Goal: Information Seeking & Learning: Compare options

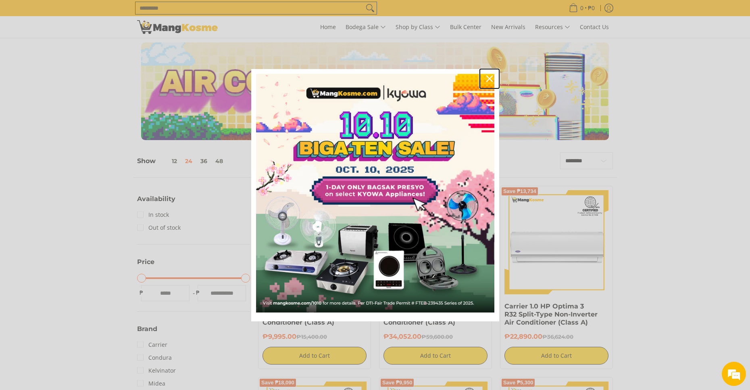
click at [489, 80] on icon "close icon" at bounding box center [489, 78] width 6 height 6
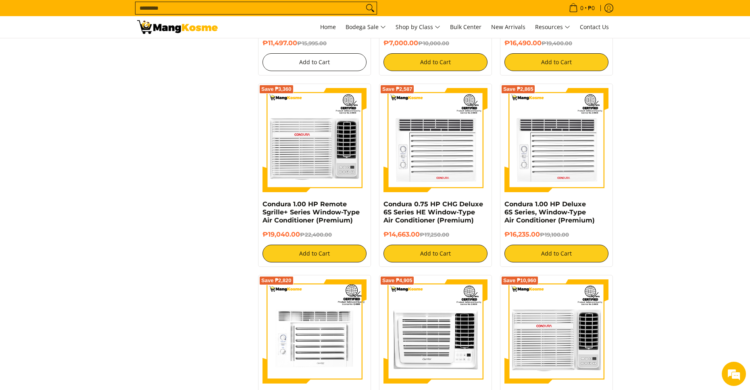
scroll to position [1250, 0]
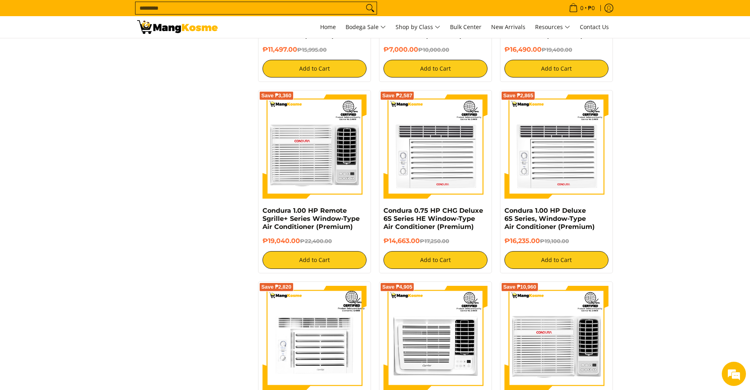
click at [273, 4] on input "Search..." at bounding box center [250, 8] width 228 height 12
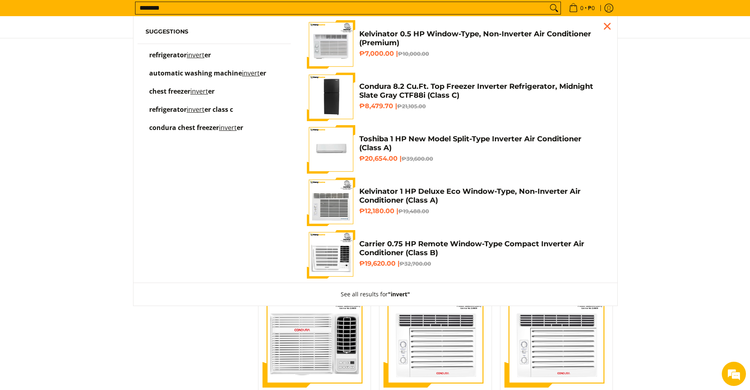
scroll to position [1037, 0]
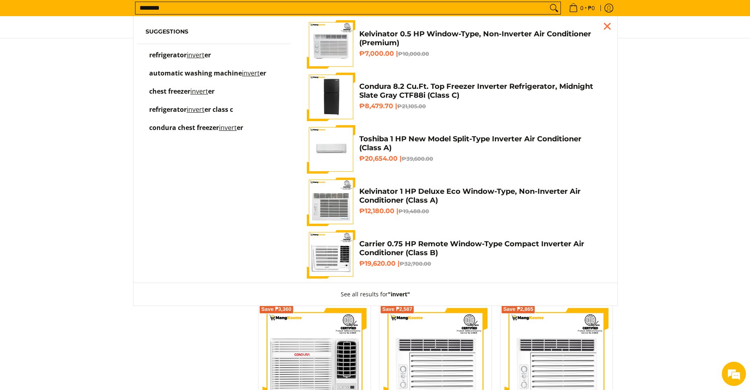
type input "********"
click at [548, 2] on button "Search" at bounding box center [554, 8] width 13 height 12
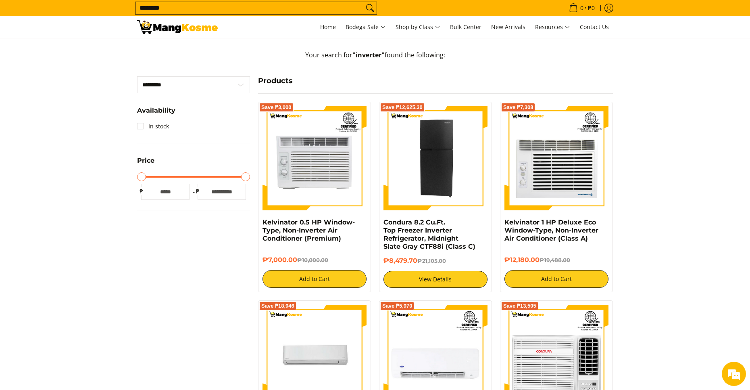
scroll to position [81, 0]
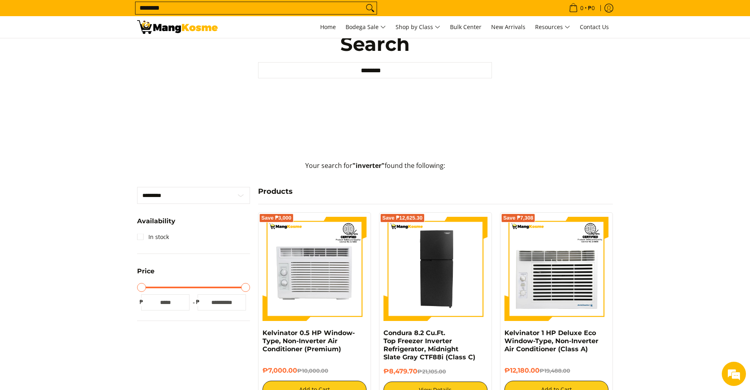
click at [236, 297] on input "*****" at bounding box center [222, 302] width 48 height 16
type input "*"
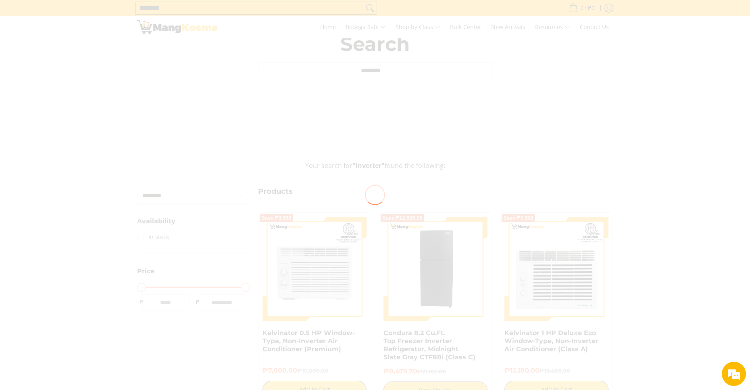
type input "***"
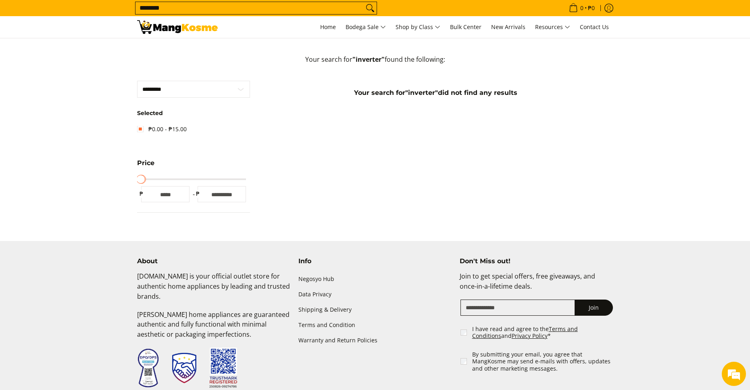
scroll to position [203, 0]
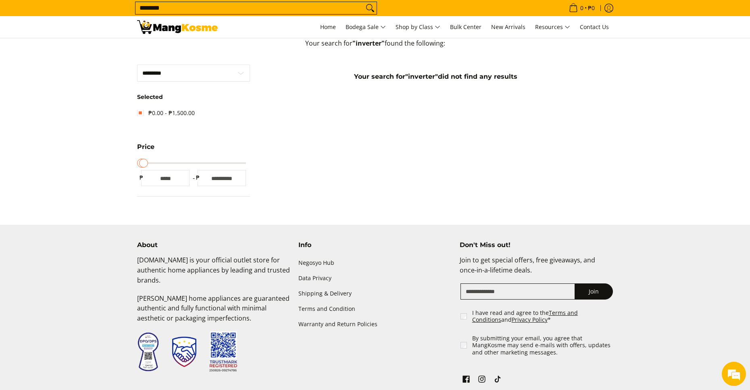
click at [237, 170] on input "****" at bounding box center [222, 178] width 48 height 16
type input "*****"
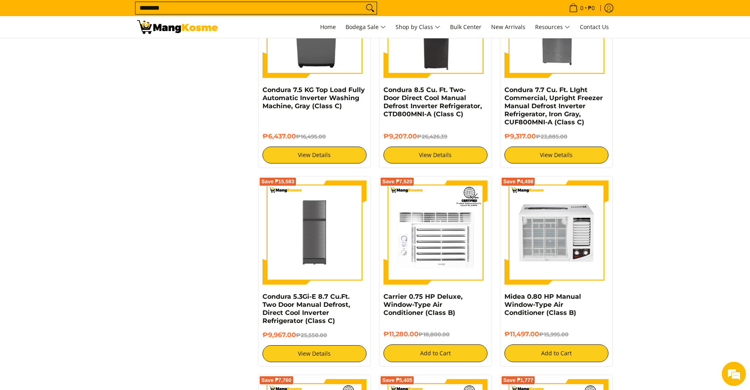
scroll to position [848, 0]
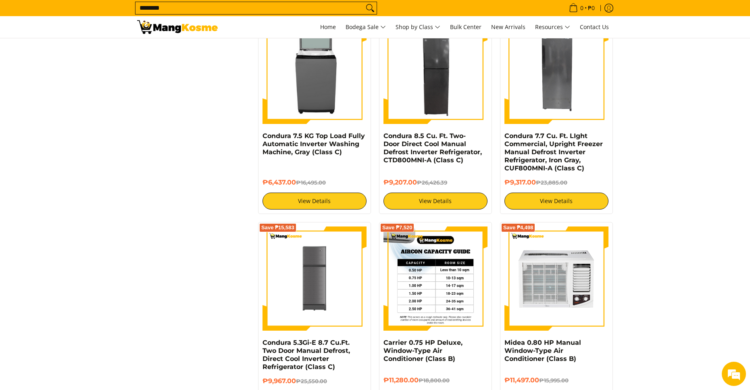
click at [448, 263] on img at bounding box center [436, 278] width 104 height 104
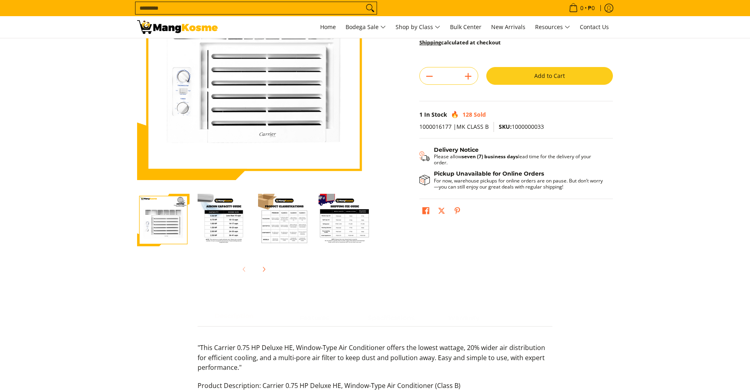
scroll to position [282, 0]
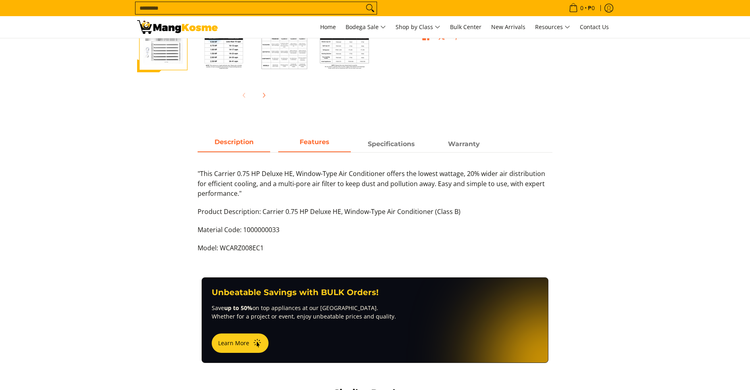
click at [311, 150] on span "Features" at bounding box center [314, 144] width 73 height 15
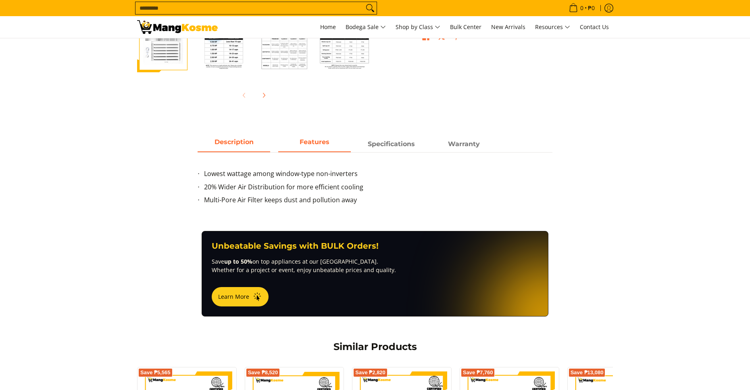
click at [262, 143] on span "Description" at bounding box center [234, 144] width 73 height 15
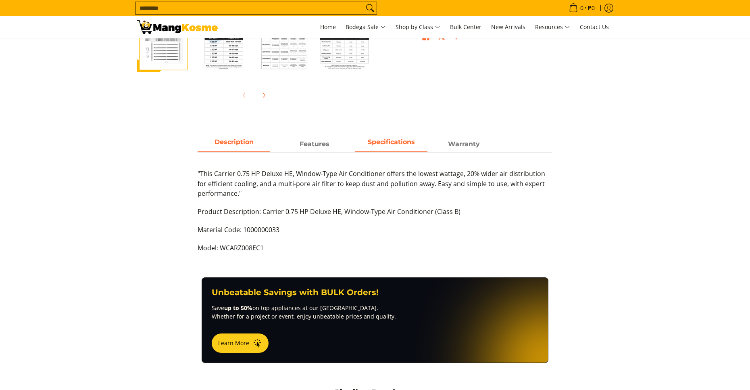
click at [386, 142] on span "Specifications" at bounding box center [391, 144] width 73 height 15
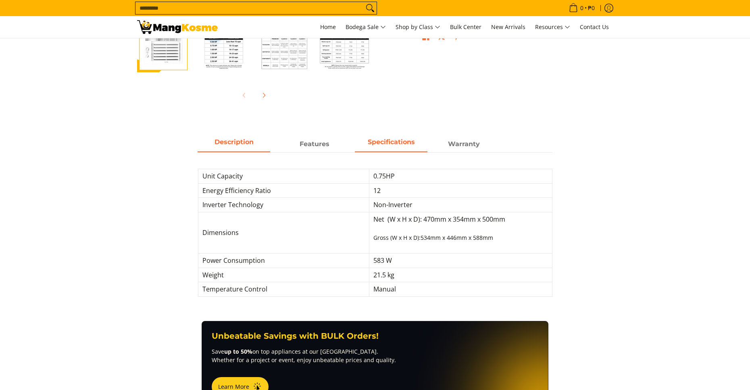
click at [236, 144] on span "Description" at bounding box center [234, 144] width 73 height 15
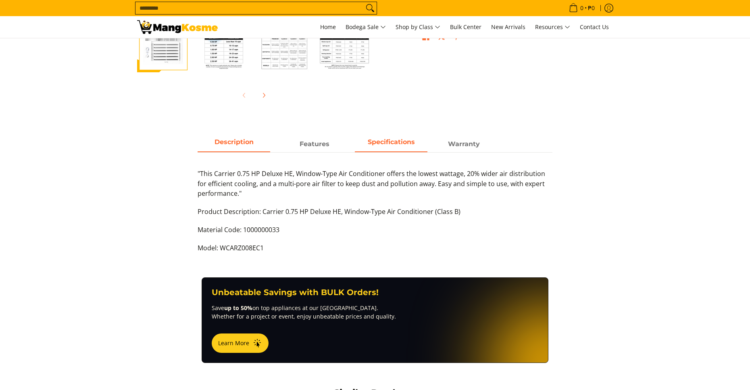
click at [381, 142] on span "Specifications" at bounding box center [391, 144] width 73 height 15
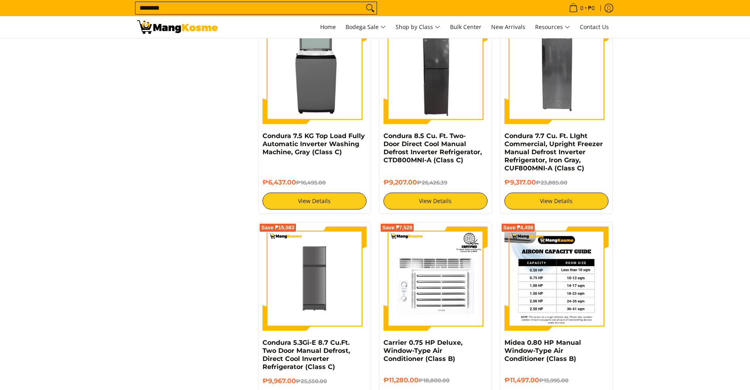
click at [538, 272] on img at bounding box center [557, 278] width 104 height 104
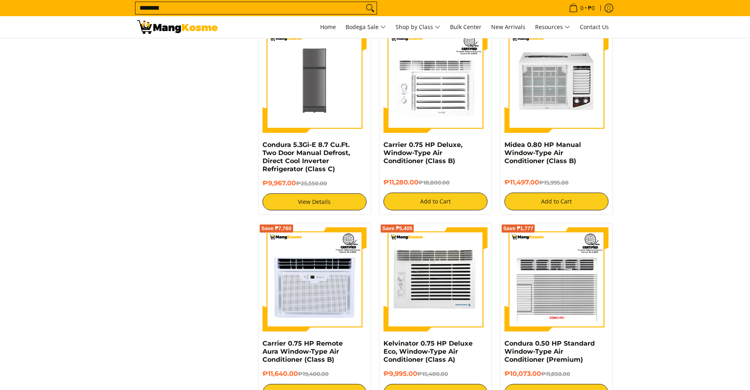
scroll to position [1090, 0]
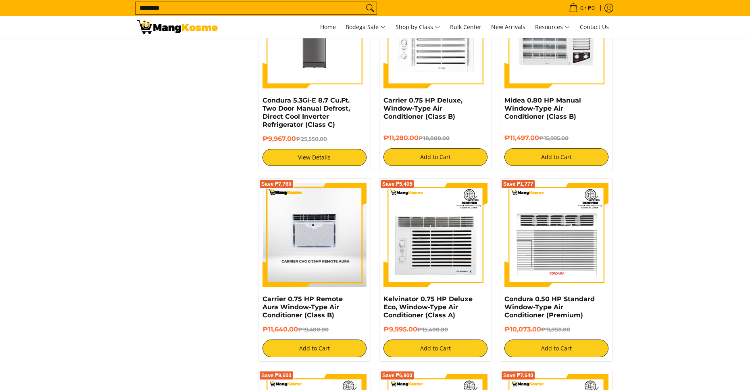
click at [328, 213] on img at bounding box center [315, 235] width 104 height 104
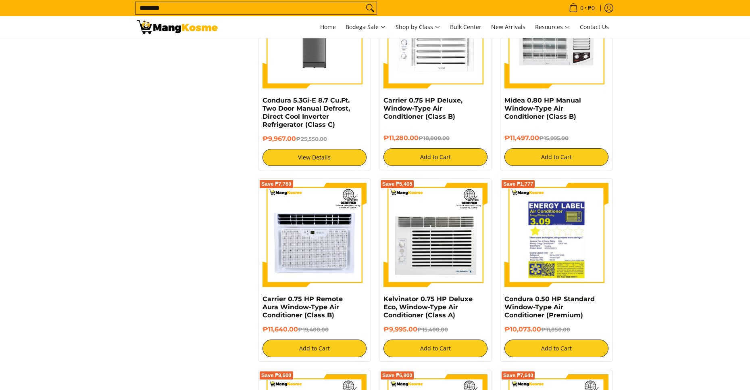
click at [579, 229] on img at bounding box center [557, 235] width 104 height 104
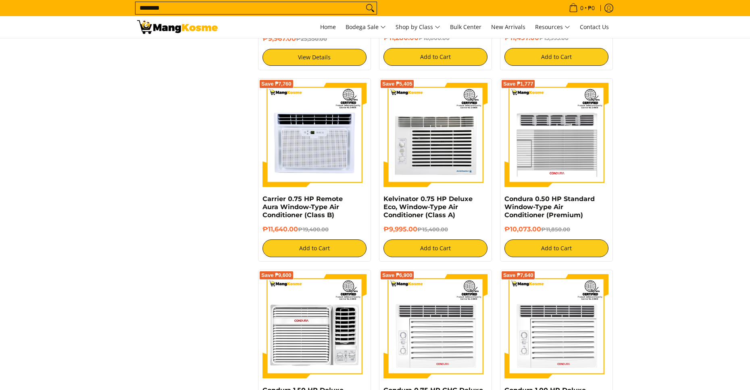
scroll to position [1252, 0]
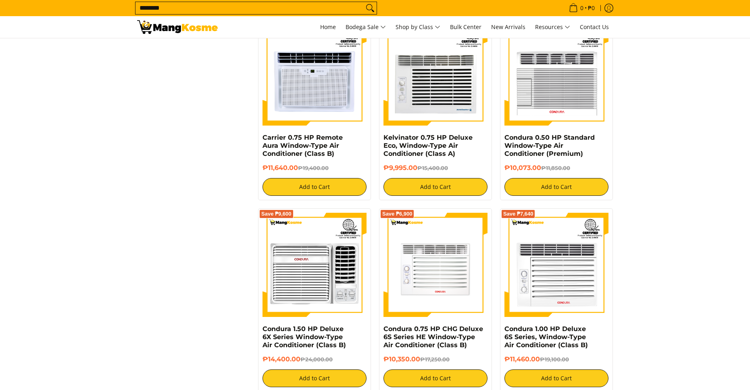
click at [448, 262] on img at bounding box center [436, 265] width 104 height 104
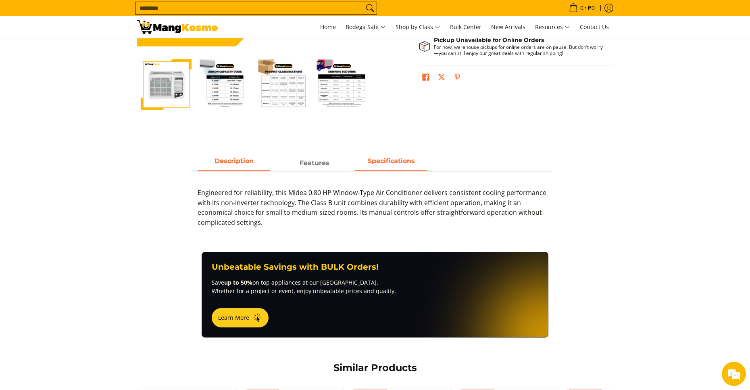
click at [378, 163] on strong "Specifications" at bounding box center [391, 161] width 47 height 8
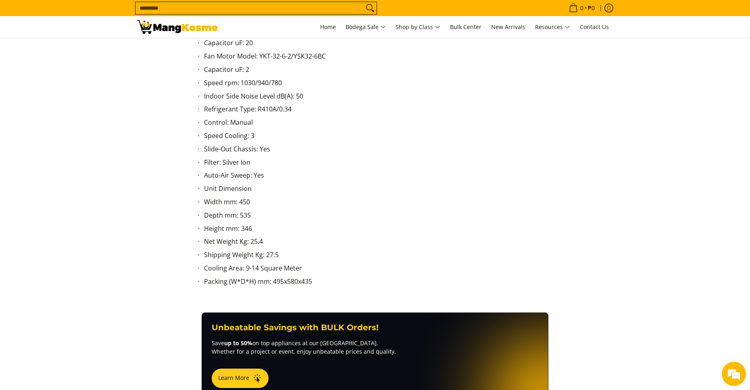
scroll to position [323, 0]
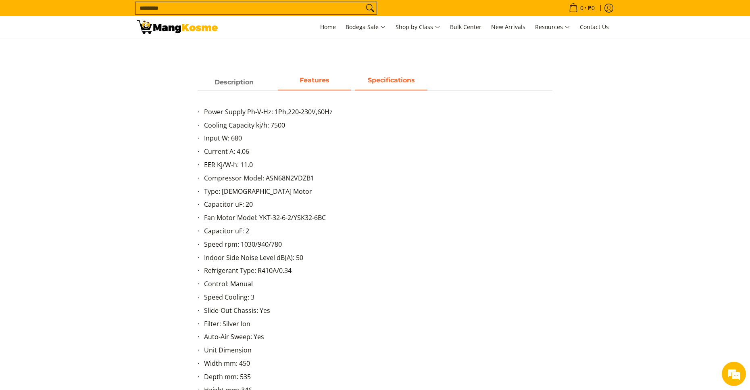
click at [314, 79] on strong "Features" at bounding box center [315, 80] width 30 height 8
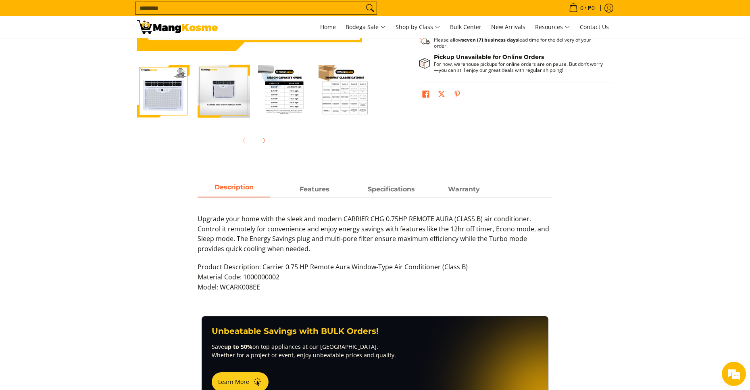
scroll to position [242, 0]
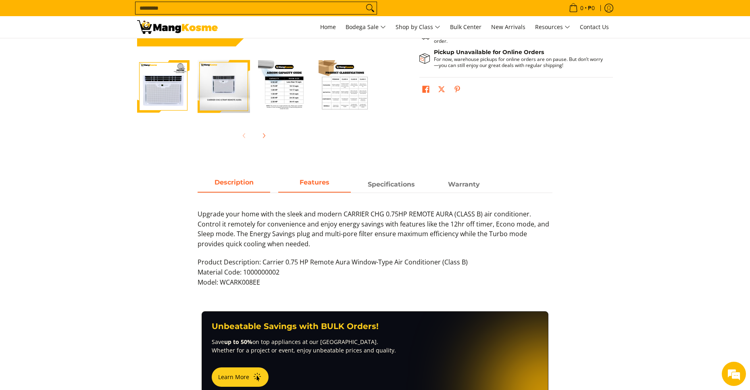
click at [312, 184] on strong "Features" at bounding box center [315, 182] width 30 height 8
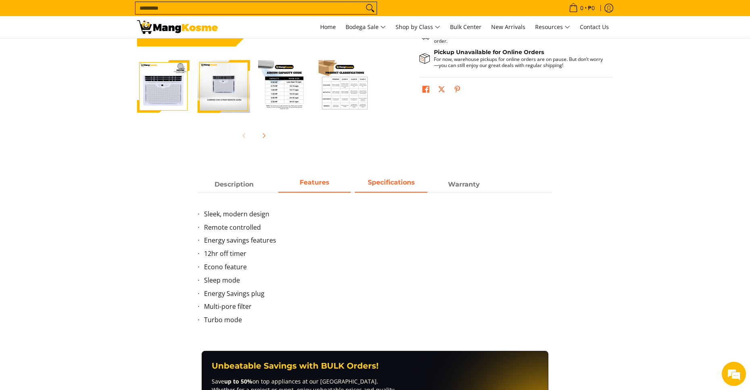
click at [376, 184] on span "Specifications" at bounding box center [391, 184] width 73 height 15
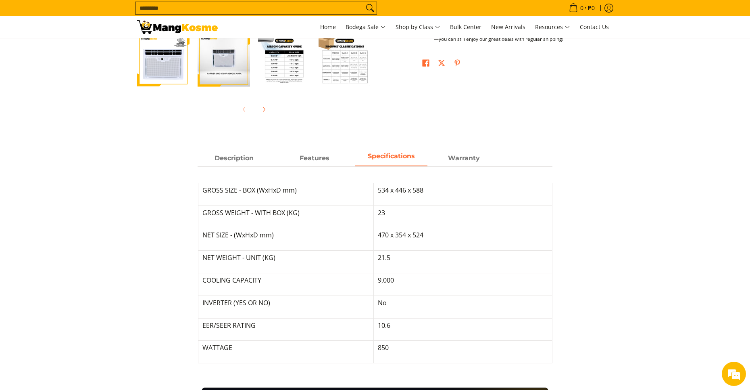
scroll to position [282, 0]
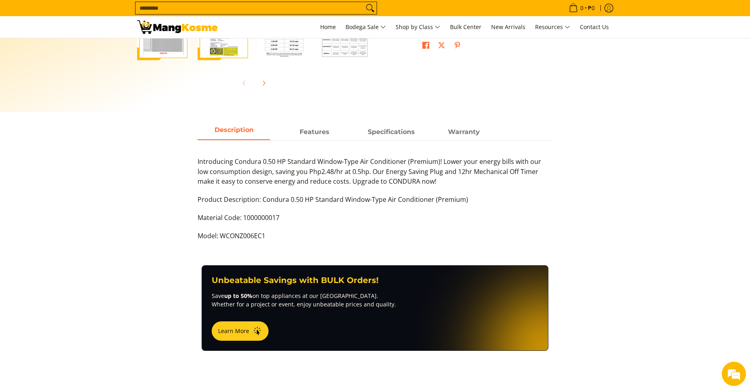
scroll to position [323, 0]
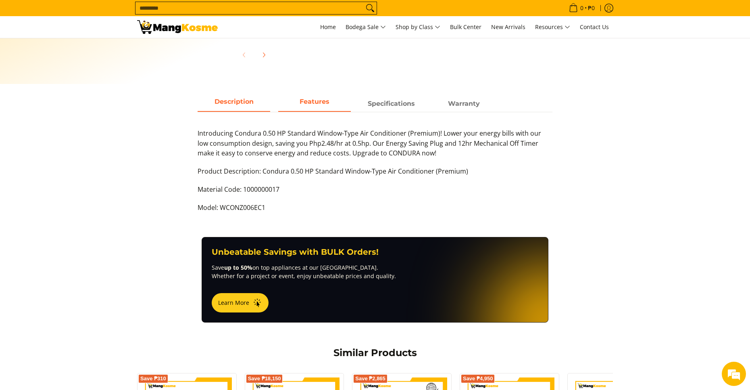
click at [318, 105] on span "Features" at bounding box center [314, 103] width 73 height 15
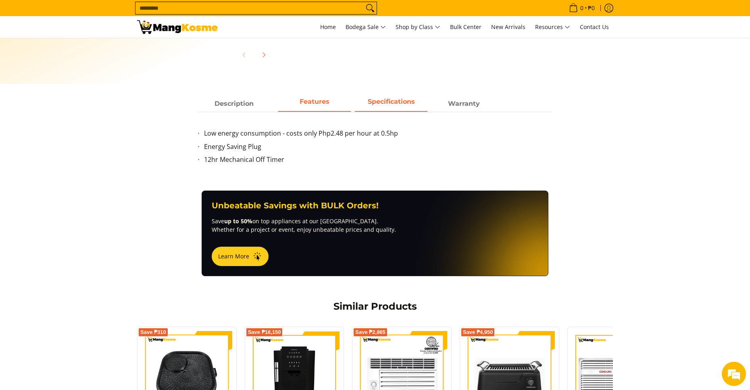
click at [385, 105] on span "Specifications" at bounding box center [391, 103] width 73 height 15
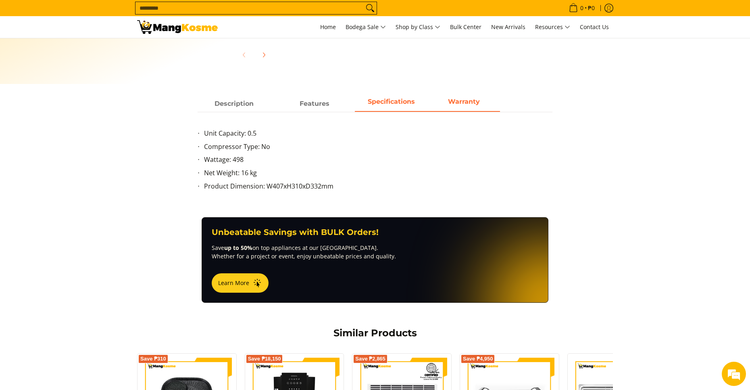
click at [453, 105] on strong "Warranty" at bounding box center [464, 102] width 32 height 8
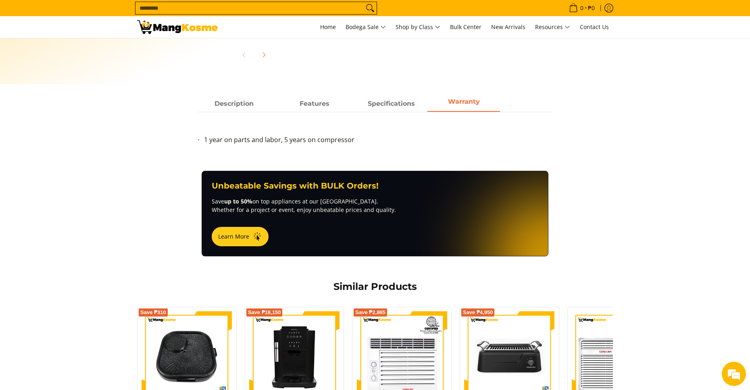
scroll to position [0, 0]
click at [397, 105] on span "Specifications" at bounding box center [391, 103] width 73 height 15
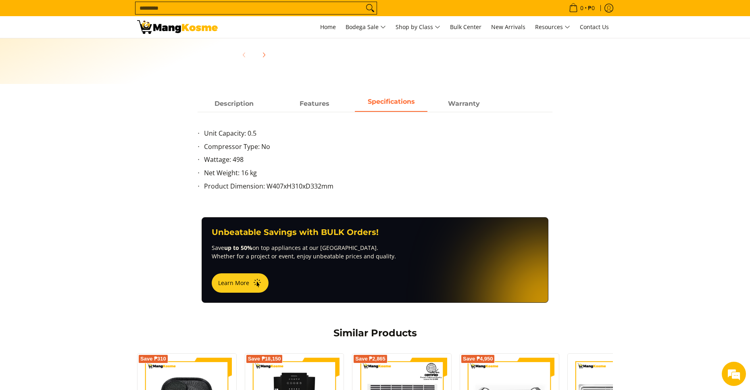
click at [397, 105] on span "Specifications" at bounding box center [391, 103] width 73 height 15
click at [304, 106] on span "Features" at bounding box center [314, 103] width 73 height 15
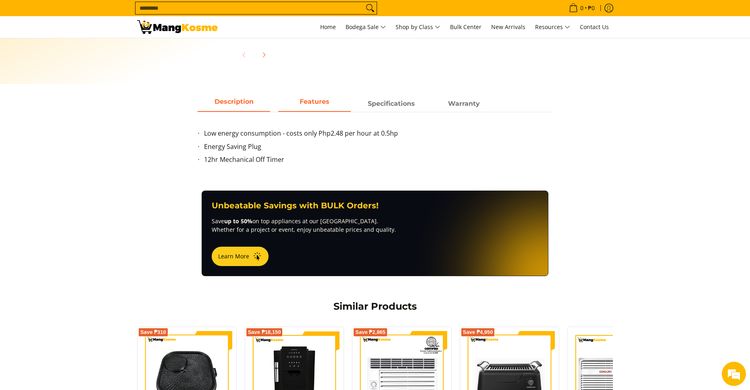
click at [246, 111] on link "Description" at bounding box center [234, 103] width 73 height 15
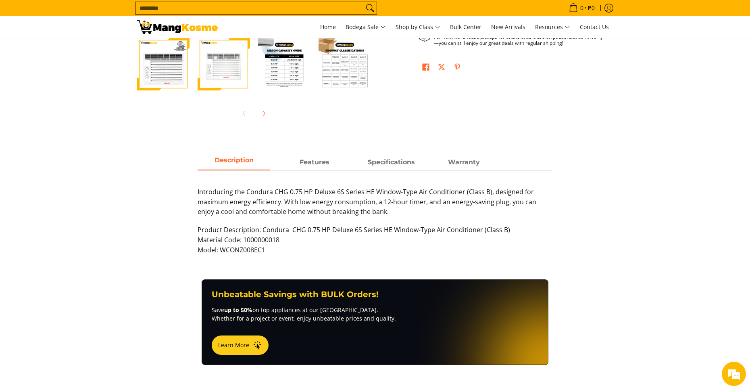
scroll to position [282, 0]
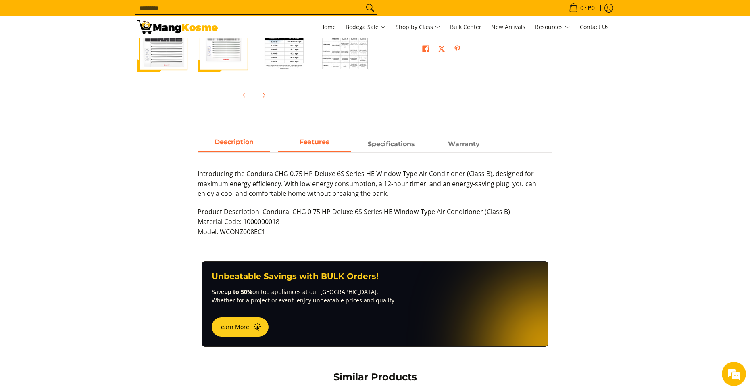
click at [341, 143] on span "Features" at bounding box center [314, 144] width 73 height 15
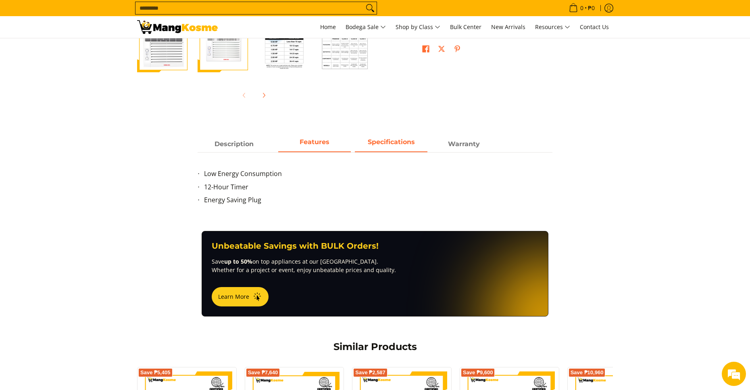
click at [386, 145] on span "Specifications" at bounding box center [391, 144] width 73 height 15
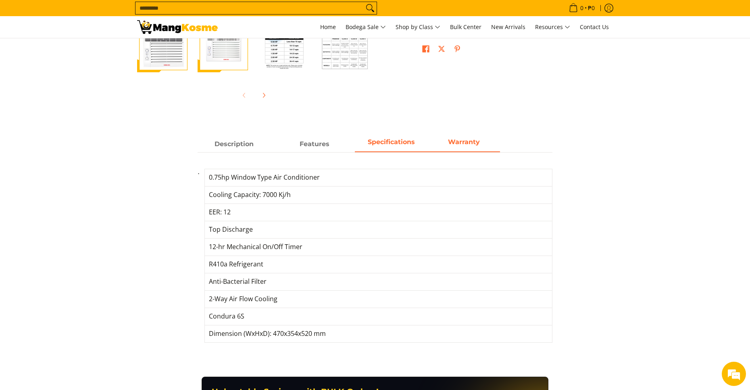
click at [466, 145] on strong "Warranty" at bounding box center [464, 142] width 32 height 8
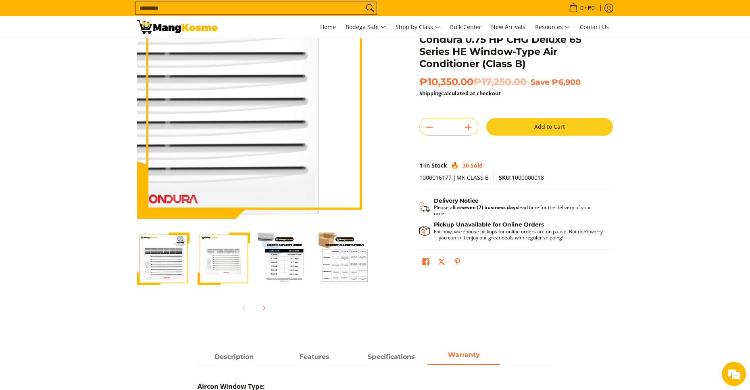
scroll to position [40, 0]
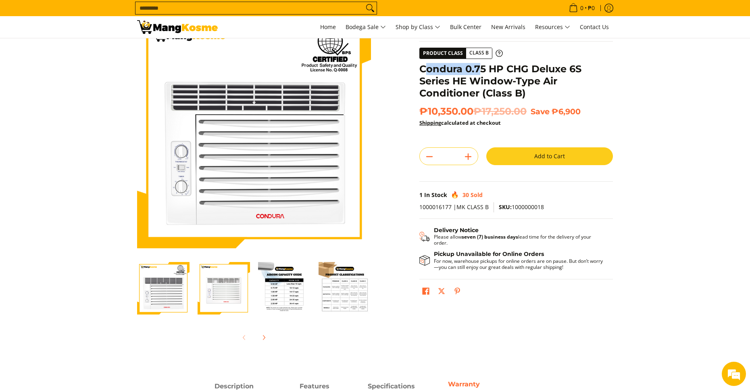
drag, startPoint x: 426, startPoint y: 67, endPoint x: 477, endPoint y: 73, distance: 51.5
click at [477, 73] on h1 "Condura 0.75 HP CHG Deluxe 6S Series HE Window-Type Air Conditioner (Class B)" at bounding box center [517, 81] width 194 height 36
click at [493, 77] on h1 "Condura 0.75 HP CHG Deluxe 6S Series HE Window-Type Air Conditioner (Class B)" at bounding box center [517, 81] width 194 height 36
click at [433, 74] on h1 "Condura 0.75 HP CHG Deluxe 6S Series HE Window-Type Air Conditioner (Class B)" at bounding box center [517, 81] width 194 height 36
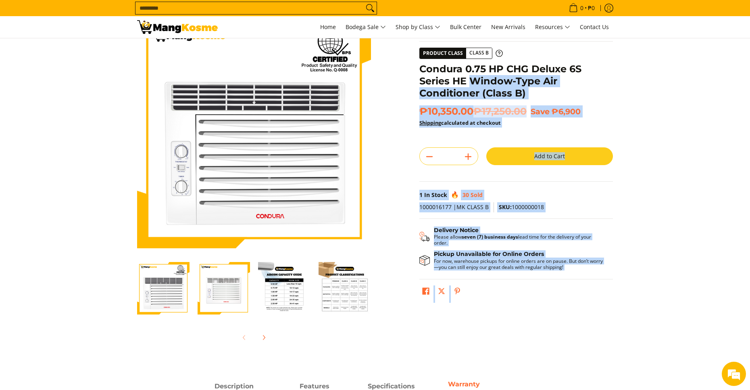
drag, startPoint x: 415, startPoint y: 69, endPoint x: 473, endPoint y: 77, distance: 58.0
click at [474, 77] on div "**********" at bounding box center [516, 160] width 202 height 292
click at [473, 77] on h1 "Condura 0.75 HP CHG Deluxe 6S Series HE Window-Type Air Conditioner (Class B)" at bounding box center [517, 81] width 194 height 36
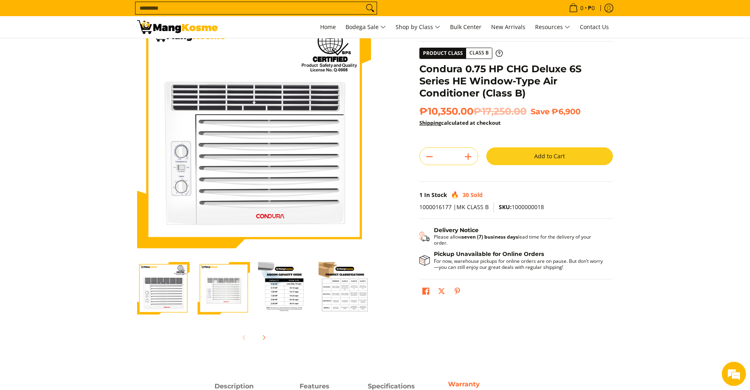
drag, startPoint x: 421, startPoint y: 69, endPoint x: 451, endPoint y: 73, distance: 30.9
click at [427, 70] on h1 "Condura 0.75 HP CHG Deluxe 6S Series HE Window-Type Air Conditioner (Class B)" at bounding box center [517, 81] width 194 height 36
click at [442, 72] on h1 "Condura 0.75 HP CHG Deluxe 6S Series HE Window-Type Air Conditioner (Class B)" at bounding box center [517, 81] width 194 height 36
drag, startPoint x: 451, startPoint y: 73, endPoint x: 493, endPoint y: 86, distance: 43.5
click at [488, 85] on h1 "Condura 0.75 HP CHG Deluxe 6S Series HE Window-Type Air Conditioner (Class B)" at bounding box center [517, 81] width 194 height 36
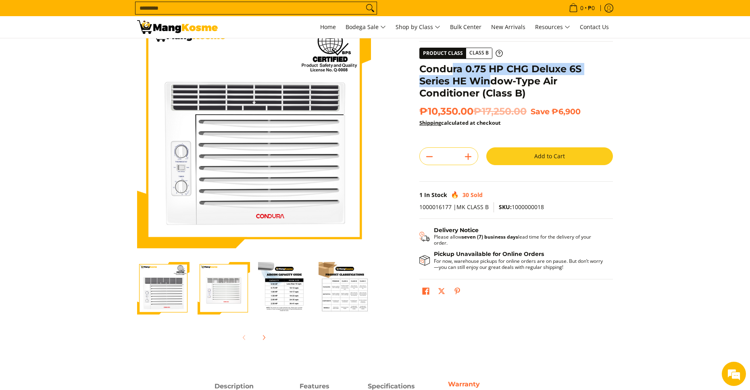
click at [431, 75] on h1 "Condura 0.75 HP CHG Deluxe 6S Series HE Window-Type Air Conditioner (Class B)" at bounding box center [517, 81] width 194 height 36
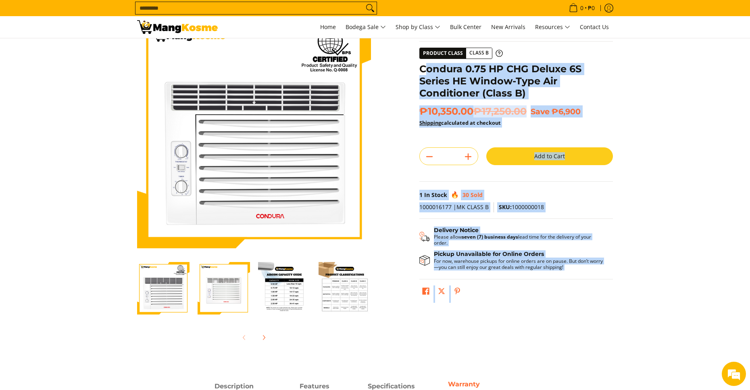
drag, startPoint x: 419, startPoint y: 69, endPoint x: 425, endPoint y: 69, distance: 6.1
click at [425, 69] on div "**********" at bounding box center [516, 160] width 202 height 292
click at [425, 69] on h1 "Condura 0.75 HP CHG Deluxe 6S Series HE Window-Type Air Conditioner (Class B)" at bounding box center [517, 81] width 194 height 36
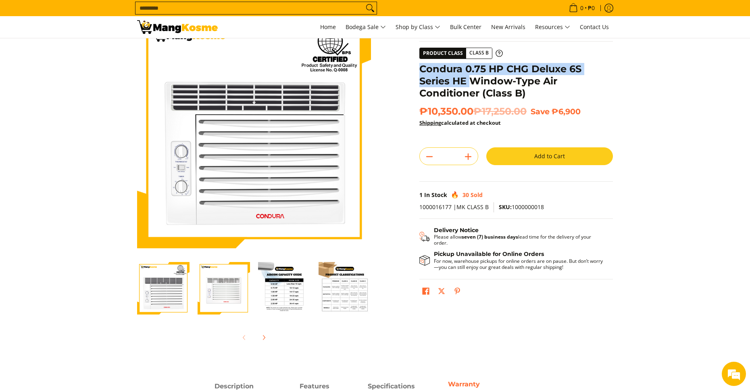
drag, startPoint x: 421, startPoint y: 67, endPoint x: 478, endPoint y: 79, distance: 58.0
click at [473, 78] on h1 "Condura 0.75 HP CHG Deluxe 6S Series HE Window-Type Air Conditioner (Class B)" at bounding box center [517, 81] width 194 height 36
drag, startPoint x: 478, startPoint y: 79, endPoint x: 504, endPoint y: 88, distance: 28.2
click at [504, 88] on h1 "Condura 0.75 HP CHG Deluxe 6S Series HE Window-Type Air Conditioner (Class B)" at bounding box center [517, 81] width 194 height 36
drag, startPoint x: 513, startPoint y: 90, endPoint x: 454, endPoint y: 78, distance: 59.7
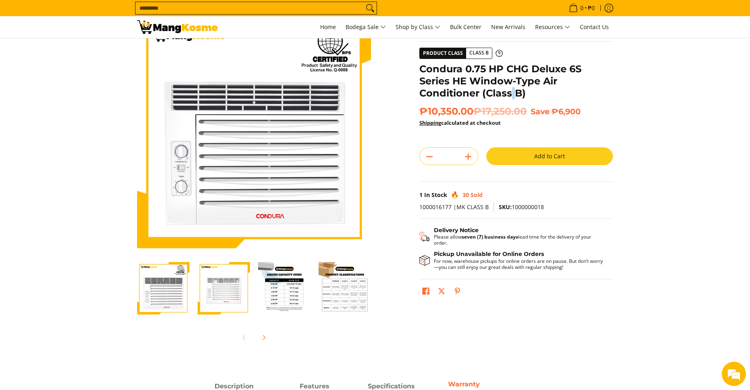
click at [518, 92] on h1 "Condura 0.75 HP CHG Deluxe 6S Series HE Window-Type Air Conditioner (Class B)" at bounding box center [517, 81] width 194 height 36
drag, startPoint x: 440, startPoint y: 73, endPoint x: 423, endPoint y: 70, distance: 18.1
click at [440, 73] on h1 "Condura 0.75 HP CHG Deluxe 6S Series HE Window-Type Air Conditioner (Class B)" at bounding box center [517, 81] width 194 height 36
drag, startPoint x: 420, startPoint y: 68, endPoint x: 454, endPoint y: 77, distance: 35.8
click at [453, 77] on h1 "Condura 0.75 HP CHG Deluxe 6S Series HE Window-Type Air Conditioner (Class B)" at bounding box center [517, 81] width 194 height 36
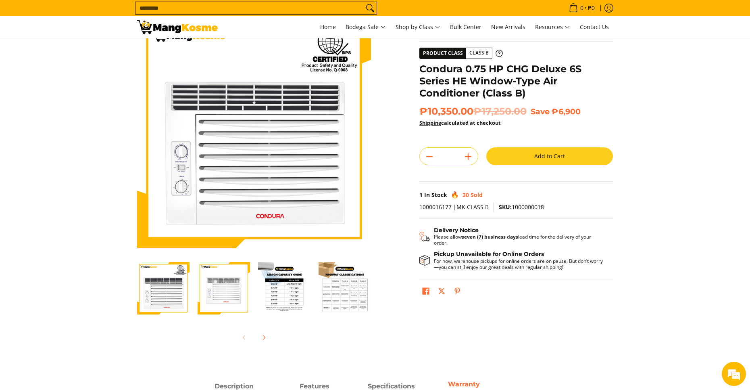
click at [484, 86] on h1 "Condura 0.75 HP CHG Deluxe 6S Series HE Window-Type Air Conditioner (Class B)" at bounding box center [517, 81] width 194 height 36
drag, startPoint x: 422, startPoint y: 69, endPoint x: 482, endPoint y: 84, distance: 62.0
click at [478, 83] on h1 "Condura 0.75 HP CHG Deluxe 6S Series HE Window-Type Air Conditioner (Class B)" at bounding box center [517, 81] width 194 height 36
click at [488, 86] on h1 "Condura 0.75 HP CHG Deluxe 6S Series HE Window-Type Air Conditioner (Class B)" at bounding box center [517, 81] width 194 height 36
click at [485, 88] on h1 "Condura 0.75 HP CHG Deluxe 6S Series HE Window-Type Air Conditioner (Class B)" at bounding box center [517, 81] width 194 height 36
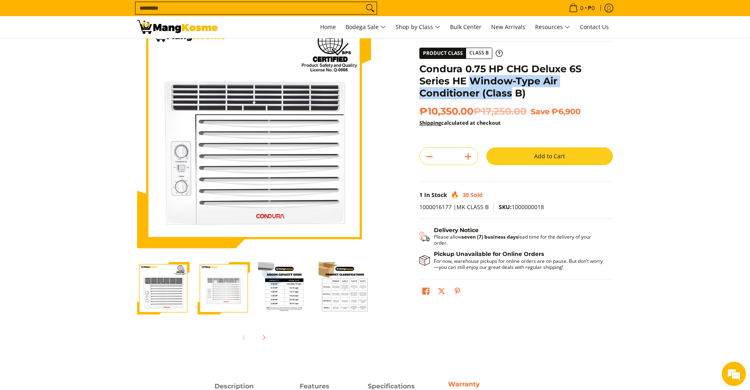
click at [443, 76] on h1 "Condura 0.75 HP CHG Deluxe 6S Series HE Window-Type Air Conditioner (Class B)" at bounding box center [517, 81] width 194 height 36
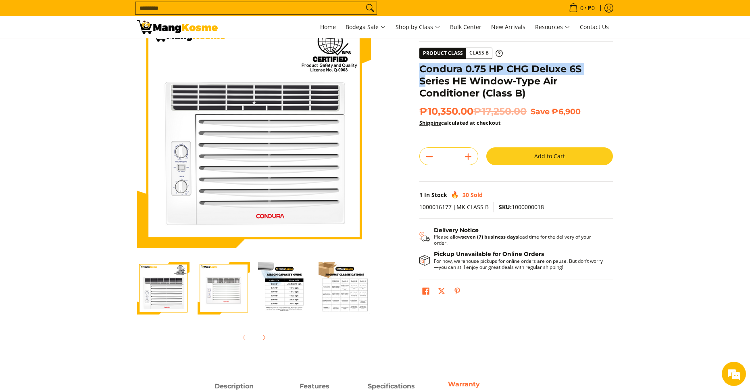
drag, startPoint x: 420, startPoint y: 67, endPoint x: 432, endPoint y: 84, distance: 21.1
click at [429, 82] on h1 "Condura 0.75 HP CHG Deluxe 6S Series HE Window-Type Air Conditioner (Class B)" at bounding box center [517, 81] width 194 height 36
drag, startPoint x: 447, startPoint y: 89, endPoint x: 462, endPoint y: 92, distance: 15.0
click at [462, 92] on h1 "Condura 0.75 HP CHG Deluxe 6S Series HE Window-Type Air Conditioner (Class B)" at bounding box center [517, 81] width 194 height 36
click at [405, 88] on div "Skip to Main Content Enable zoom Disable zoom Enable zoom Disable zoom Enable z…" at bounding box center [375, 186] width 484 height 344
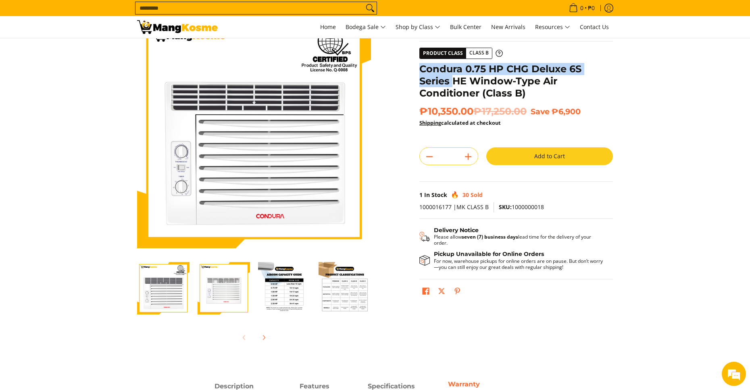
drag, startPoint x: 420, startPoint y: 68, endPoint x: 462, endPoint y: 89, distance: 46.9
click at [457, 88] on h1 "Condura 0.75 HP CHG Deluxe 6S Series HE Window-Type Air Conditioner (Class B)" at bounding box center [517, 81] width 194 height 36
click at [465, 90] on h1 "Condura 0.75 HP CHG Deluxe 6S Series HE Window-Type Air Conditioner (Class B)" at bounding box center [517, 81] width 194 height 36
click at [469, 91] on h1 "Condura 0.75 HP CHG Deluxe 6S Series HE Window-Type Air Conditioner (Class B)" at bounding box center [517, 81] width 194 height 36
click at [422, 67] on h1 "Condura 0.75 HP CHG Deluxe 6S Series HE Window-Type Air Conditioner (Class B)" at bounding box center [517, 81] width 194 height 36
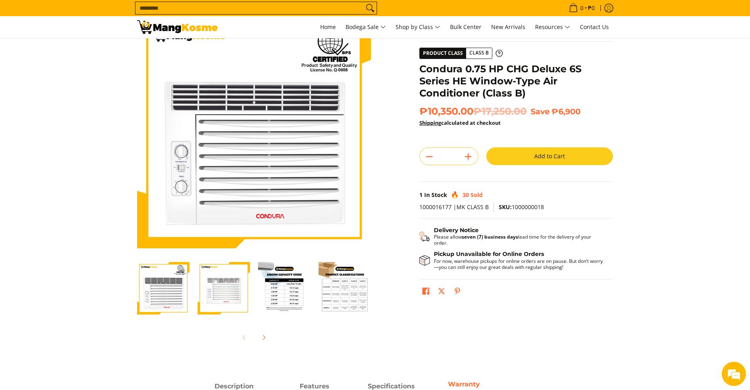
click at [427, 70] on h1 "Condura 0.75 HP CHG Deluxe 6S Series HE Window-Type Air Conditioner (Class B)" at bounding box center [517, 81] width 194 height 36
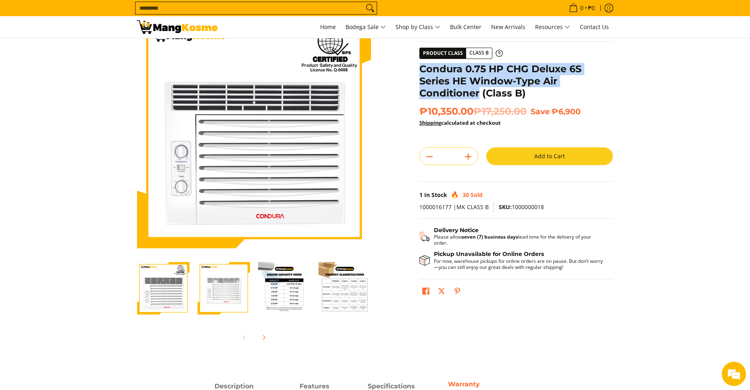
drag, startPoint x: 423, startPoint y: 70, endPoint x: 478, endPoint y: 90, distance: 59.1
click at [478, 90] on h1 "Condura 0.75 HP CHG Deluxe 6S Series HE Window-Type Air Conditioner (Class B)" at bounding box center [517, 81] width 194 height 36
copy h1 "Condura 0.75 HP CHG Deluxe 6S Series HE Window-Type Air Conditioner"
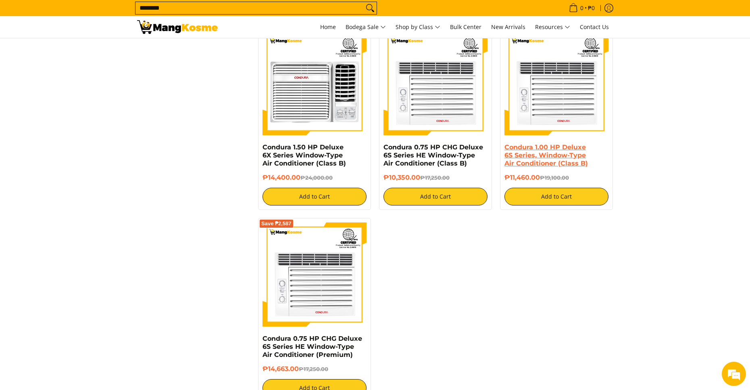
scroll to position [1453, 0]
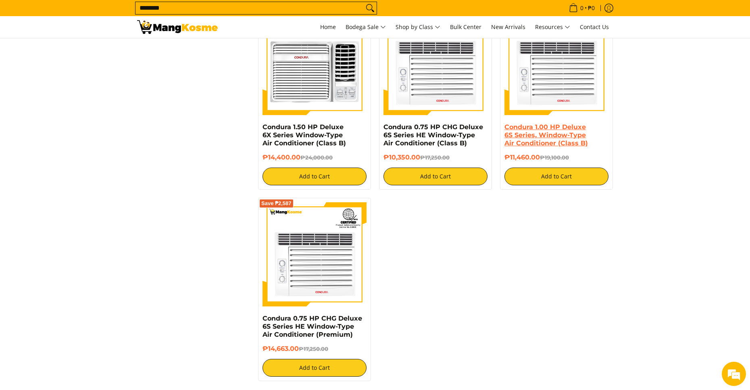
click at [555, 123] on link "Condura 1.00 HP Deluxe 6S Series, Window-Type Air Conditioner (Class B)" at bounding box center [546, 135] width 83 height 24
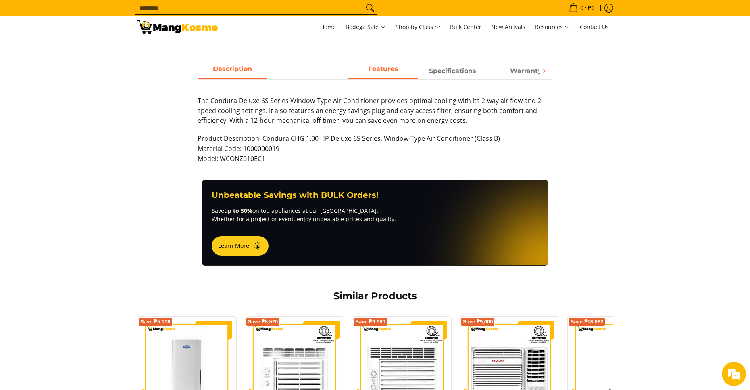
scroll to position [282, 0]
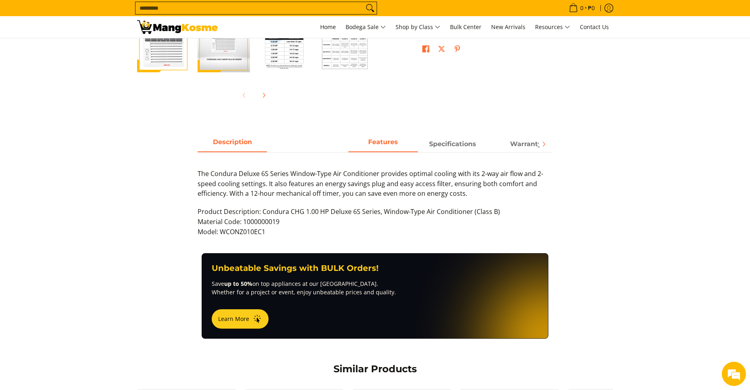
click at [389, 144] on span "Features" at bounding box center [383, 144] width 69 height 15
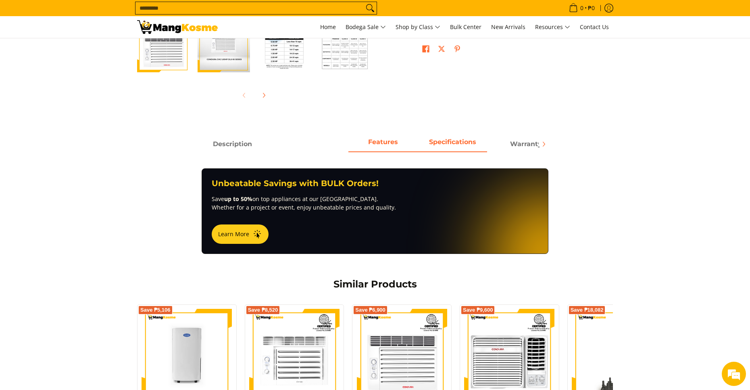
click at [453, 143] on strong "Specifications" at bounding box center [452, 142] width 47 height 8
click at [529, 140] on span "Warranty" at bounding box center [526, 142] width 32 height 8
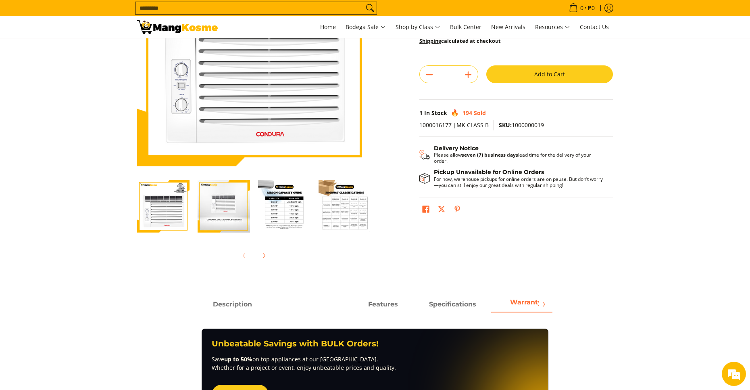
scroll to position [121, 0]
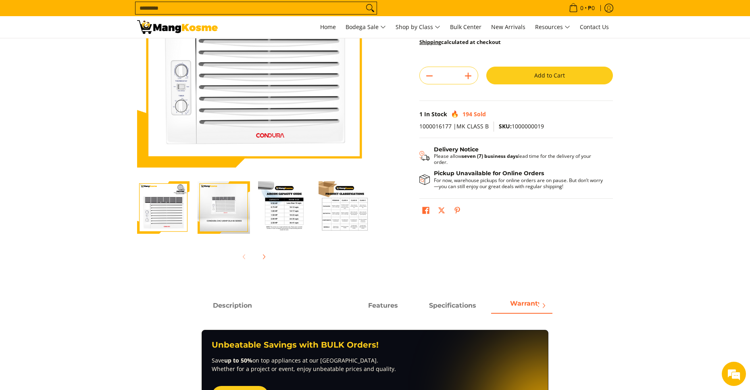
click at [351, 200] on img "Condura 1.00 HP Deluxe 6S Series, Window-Type Air Conditioner (Class B)-4" at bounding box center [345, 207] width 52 height 52
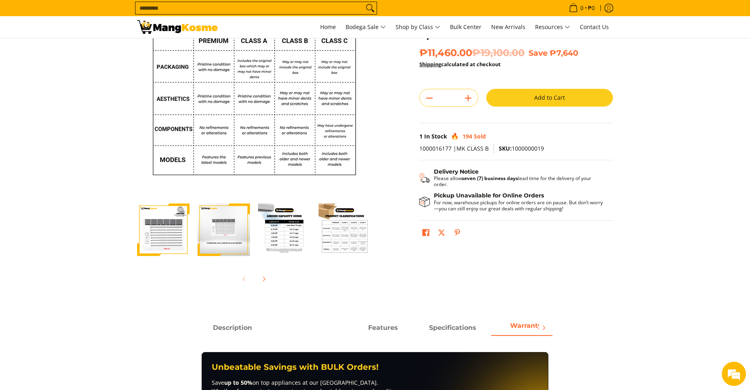
scroll to position [81, 0]
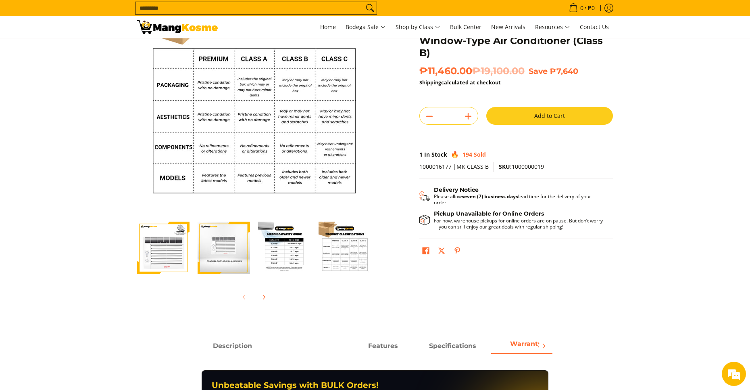
click at [231, 247] on img "condura-window-type-chg 6s series-1.00 hp-aircon-front-view-mang-kosme" at bounding box center [224, 247] width 52 height 52
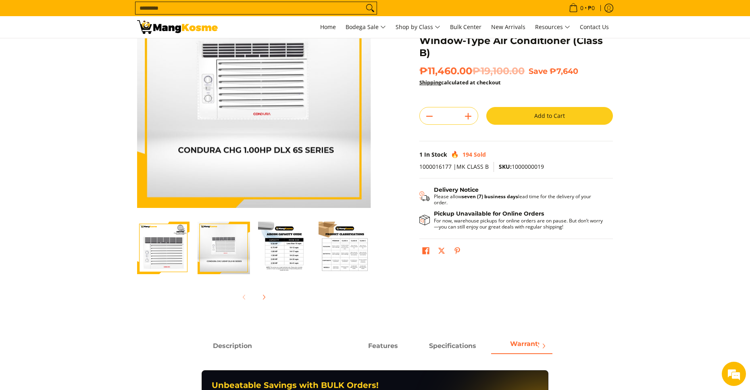
click at [276, 246] on img "Condura 1.00 HP Deluxe 6S Series, Window-Type Air Conditioner (Class B)-3" at bounding box center [284, 247] width 52 height 52
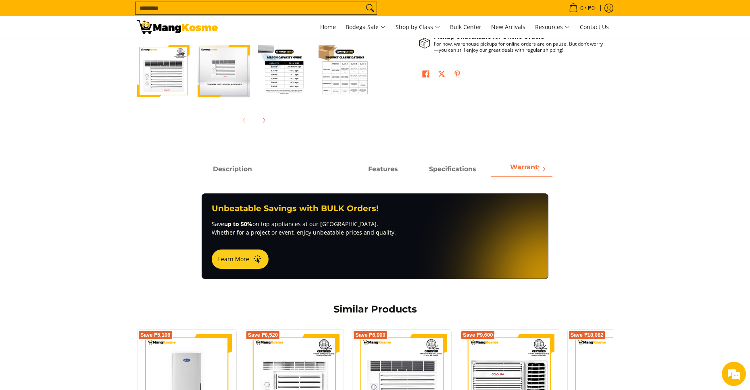
scroll to position [282, 0]
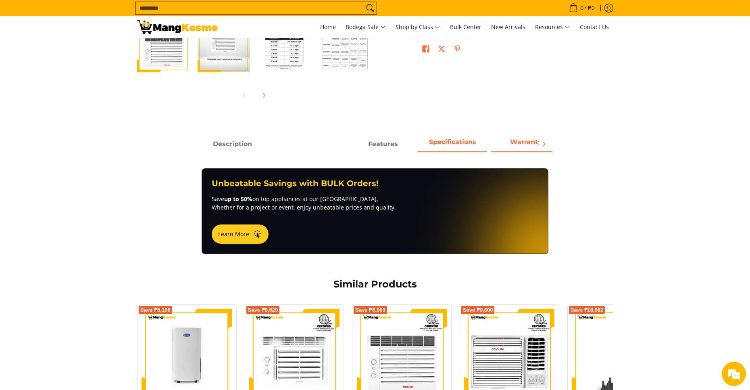
click at [469, 142] on strong "Specifications" at bounding box center [452, 142] width 47 height 8
click at [370, 147] on span "Features" at bounding box center [382, 144] width 69 height 15
click at [407, 146] on span "Features" at bounding box center [382, 144] width 69 height 15
click at [436, 142] on strong "Specifications" at bounding box center [452, 142] width 47 height 8
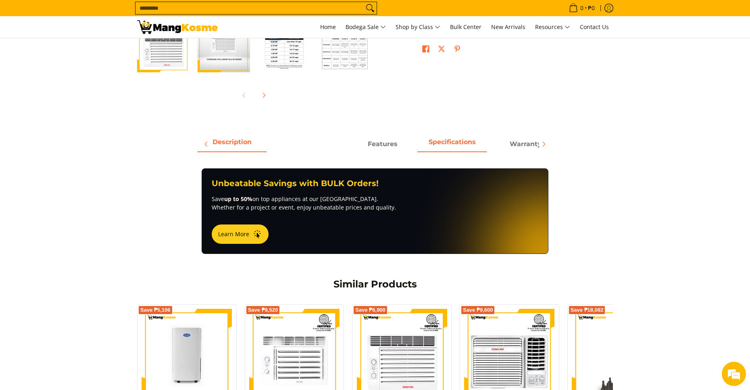
click at [262, 142] on span "Description" at bounding box center [231, 144] width 69 height 15
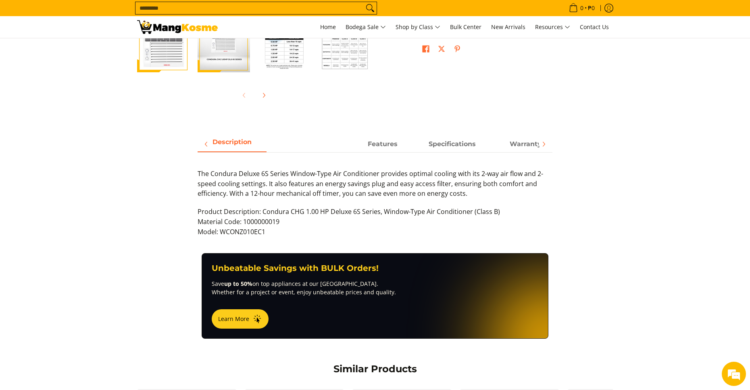
scroll to position [0, 1]
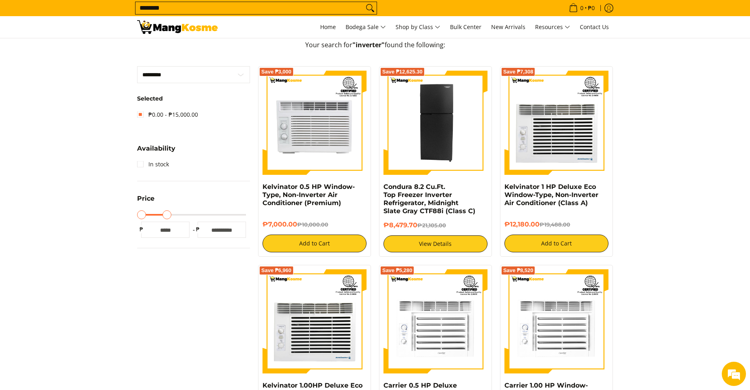
scroll to position [202, 0]
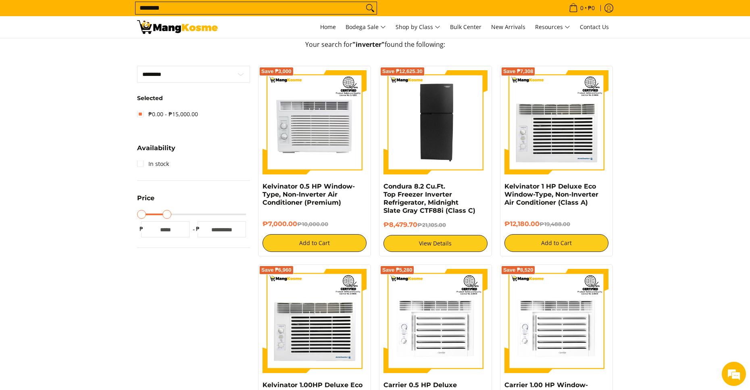
click at [232, 231] on input "*****" at bounding box center [222, 229] width 48 height 16
type input "*"
type input "*****"
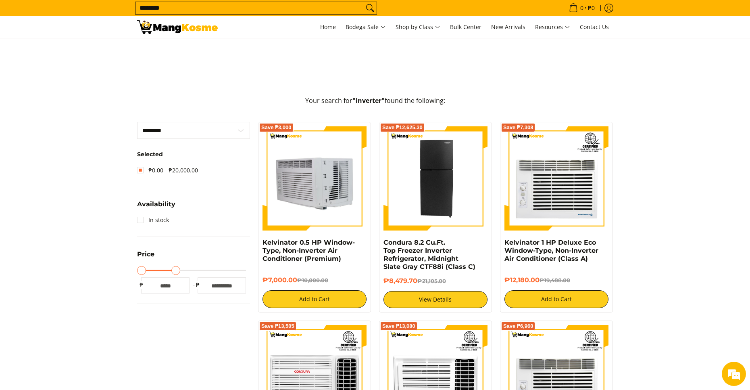
scroll to position [161, 0]
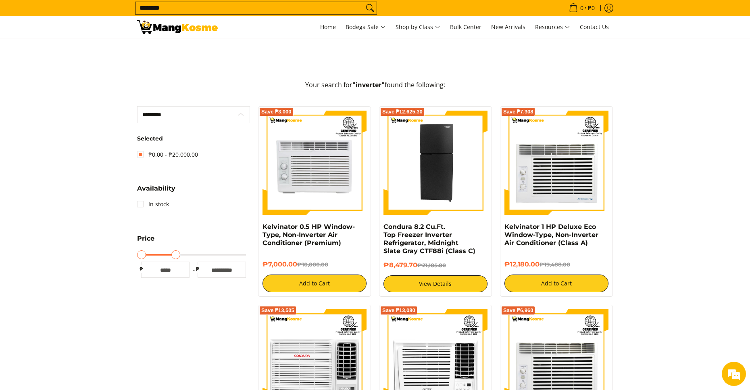
click at [209, 119] on select "********* ******** ********" at bounding box center [193, 114] width 113 height 17
select select "**********"
click at [137, 106] on select "********* ******** ********" at bounding box center [193, 114] width 113 height 17
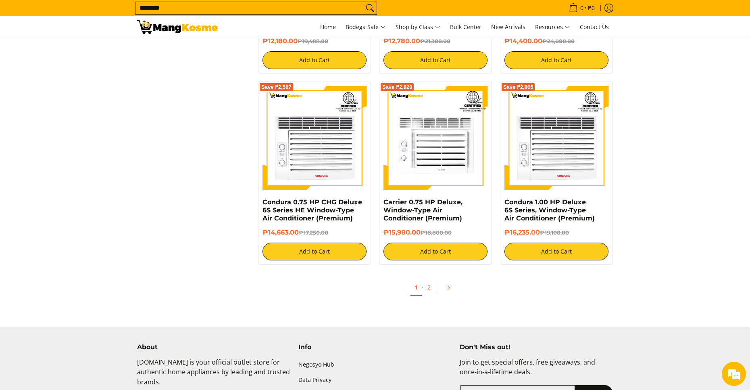
scroll to position [1574, 0]
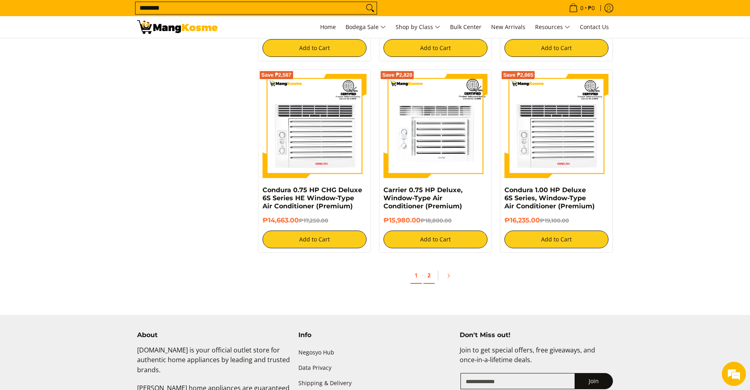
click at [428, 267] on link "2" at bounding box center [429, 275] width 11 height 17
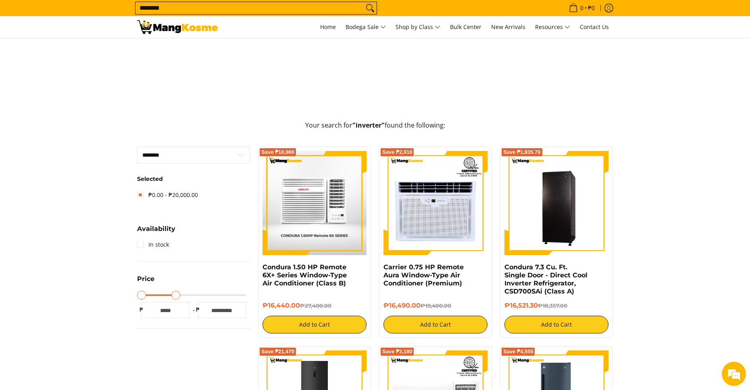
click at [330, 212] on img at bounding box center [315, 203] width 104 height 104
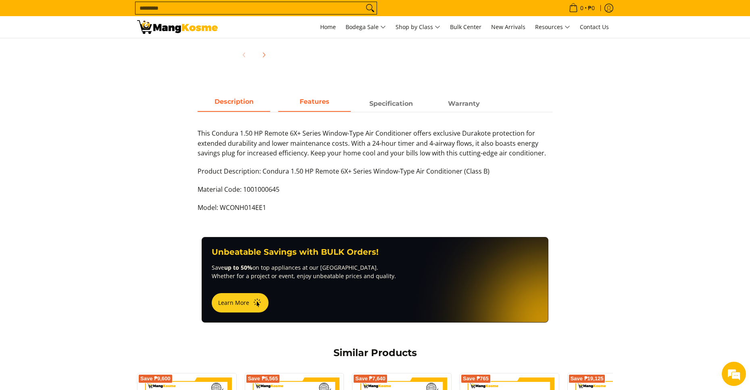
click at [287, 100] on span "Features" at bounding box center [314, 103] width 73 height 15
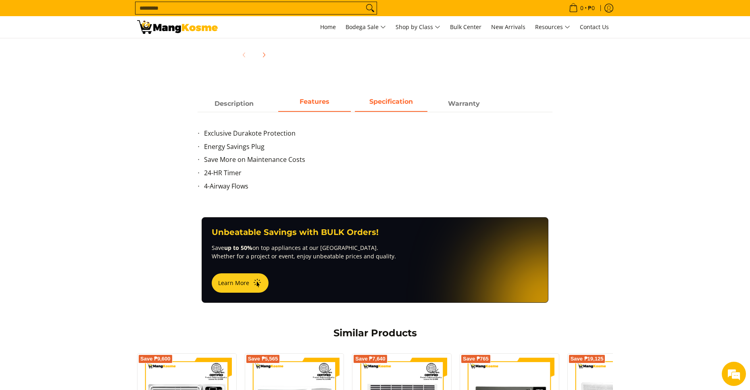
click at [407, 102] on strong "Specification" at bounding box center [391, 102] width 44 height 8
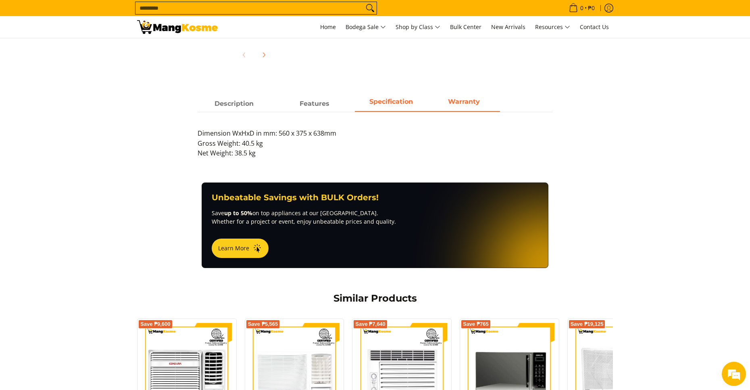
click at [458, 103] on span "Warranty" at bounding box center [464, 102] width 32 height 8
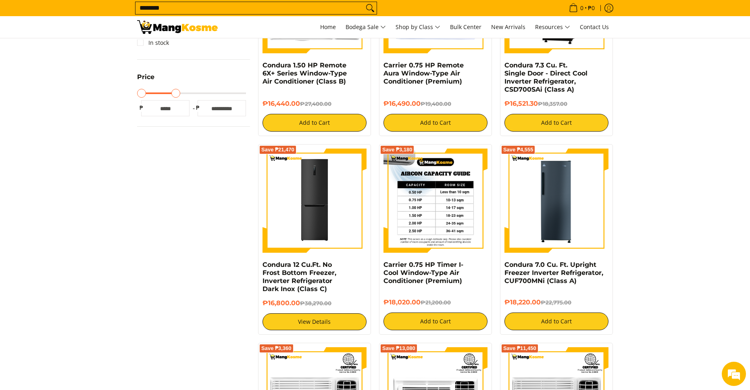
click at [422, 221] on img at bounding box center [436, 200] width 104 height 104
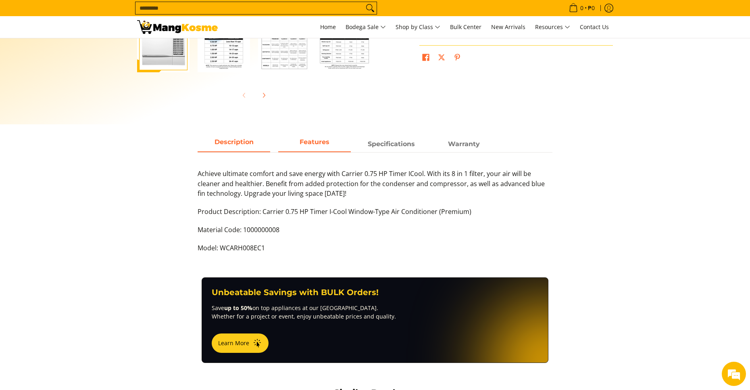
click at [284, 144] on span "Features" at bounding box center [314, 144] width 73 height 15
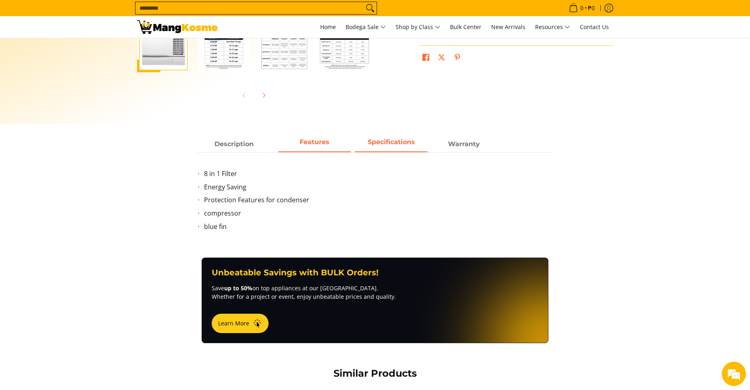
click at [373, 142] on span "Specifications" at bounding box center [391, 144] width 73 height 15
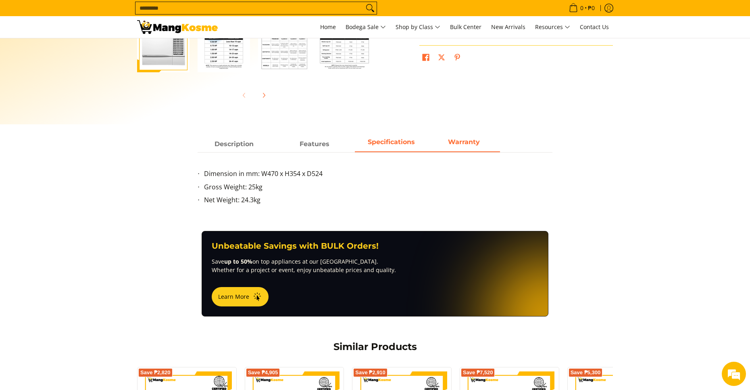
click at [466, 140] on span "Warranty" at bounding box center [464, 144] width 73 height 15
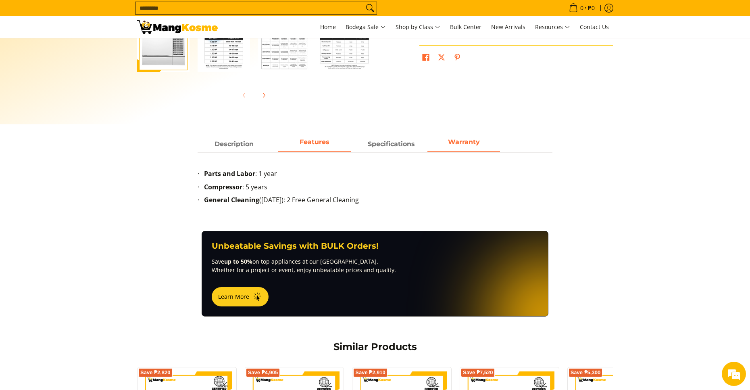
click at [333, 142] on span "Features" at bounding box center [314, 144] width 73 height 15
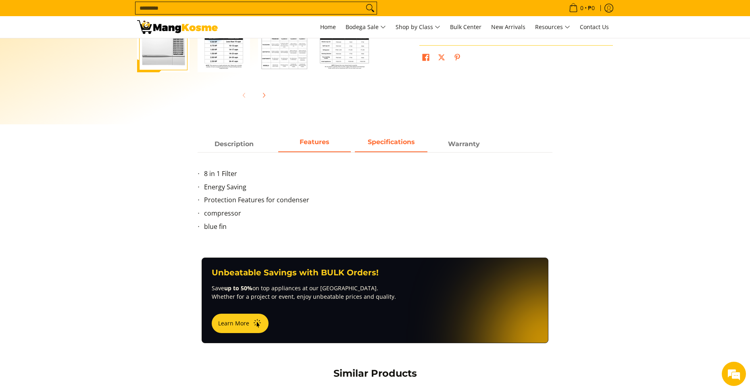
click at [385, 142] on span "Specifications" at bounding box center [391, 144] width 73 height 15
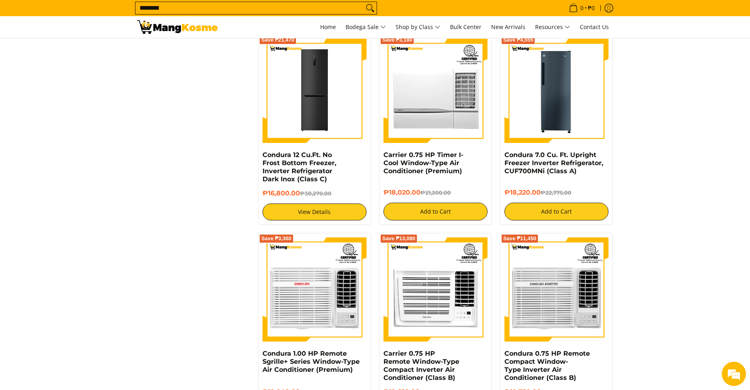
scroll to position [484, 0]
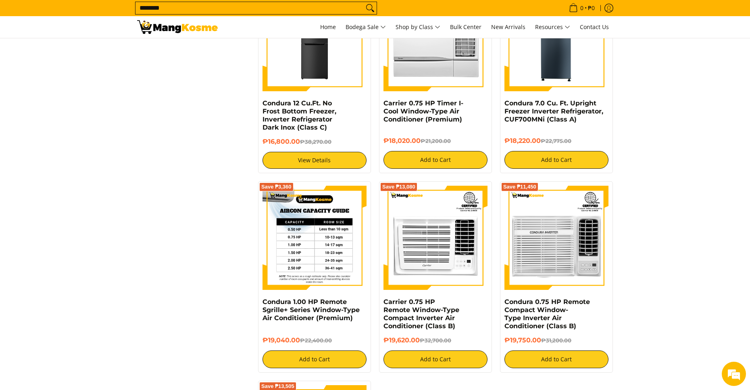
click at [313, 244] on img at bounding box center [315, 238] width 104 height 104
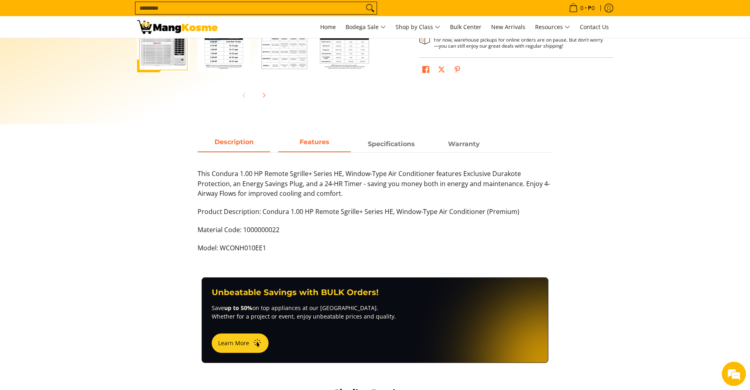
click at [322, 148] on span "Features" at bounding box center [314, 144] width 73 height 15
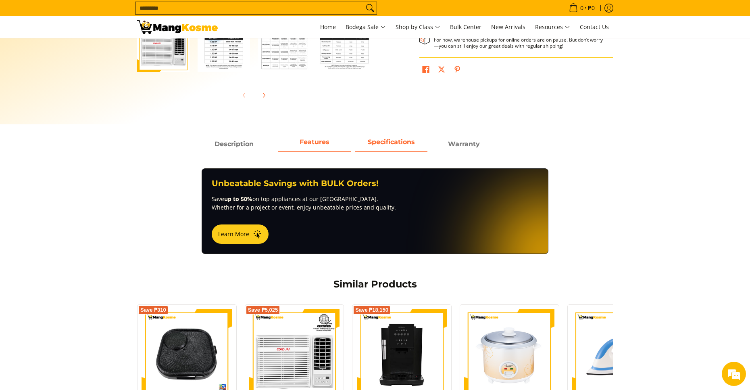
click at [396, 145] on strong "Specifications" at bounding box center [391, 142] width 47 height 8
click at [465, 144] on span "Warranty" at bounding box center [464, 142] width 32 height 8
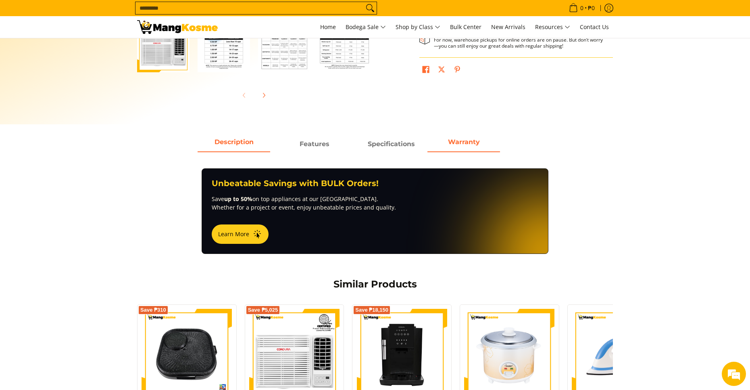
click at [230, 142] on span "Description" at bounding box center [234, 144] width 73 height 15
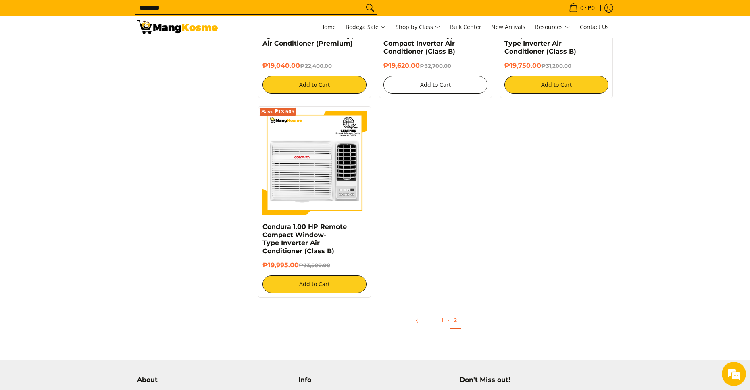
scroll to position [597, 0]
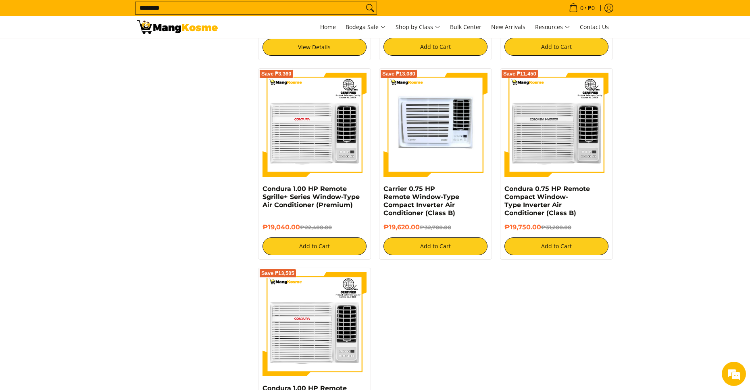
click at [413, 136] on img at bounding box center [436, 125] width 104 height 104
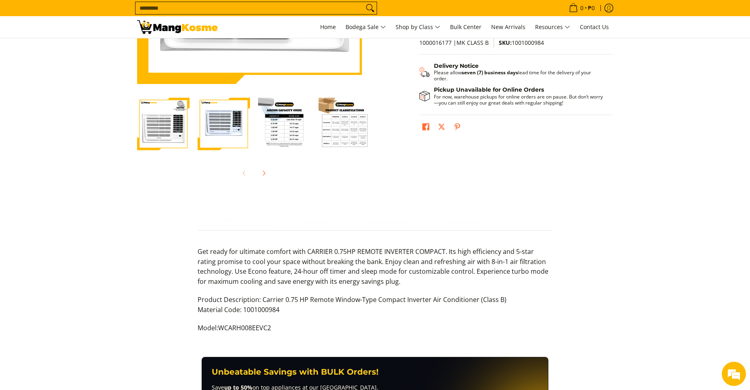
scroll to position [323, 0]
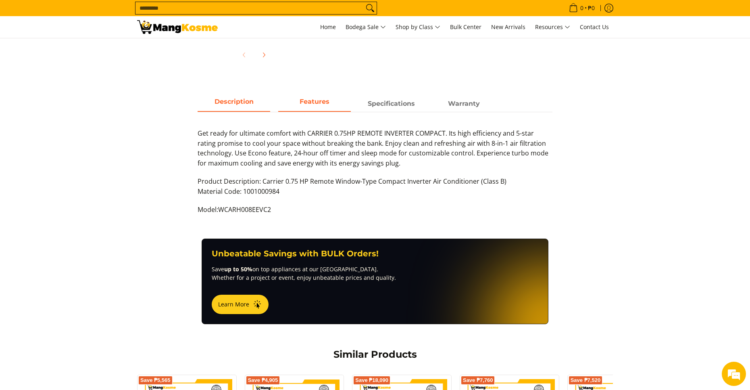
click at [309, 106] on span "Features" at bounding box center [314, 103] width 73 height 15
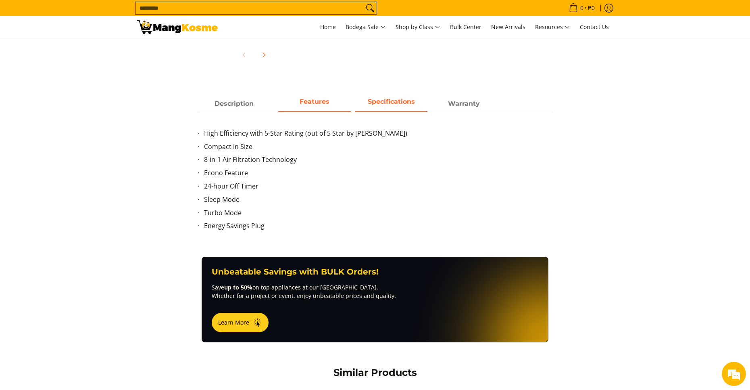
click at [388, 102] on span "Specifications" at bounding box center [391, 103] width 73 height 15
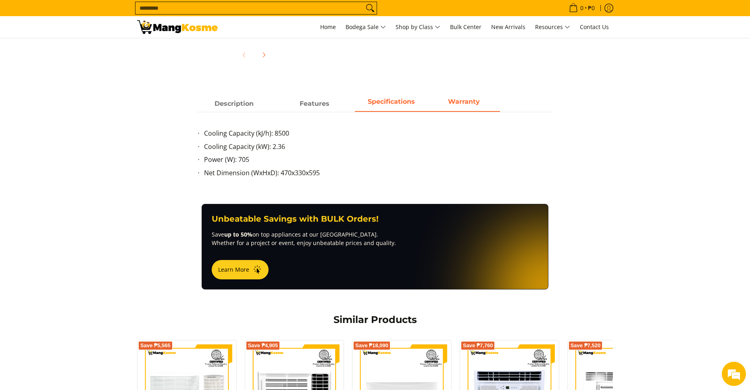
click at [443, 106] on span "Warranty" at bounding box center [464, 103] width 73 height 15
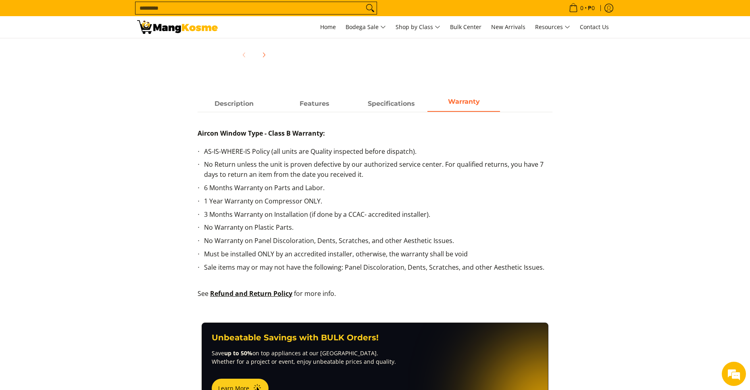
scroll to position [0, 0]
